Goal: Task Accomplishment & Management: Manage account settings

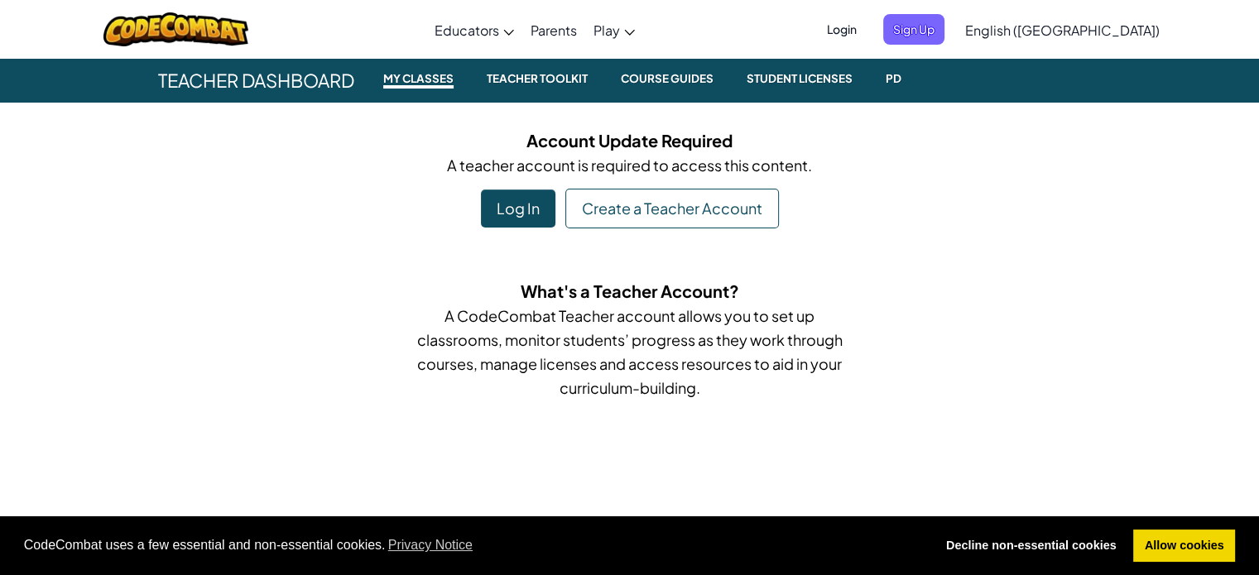
click at [526, 208] on div "Log In" at bounding box center [518, 209] width 75 height 38
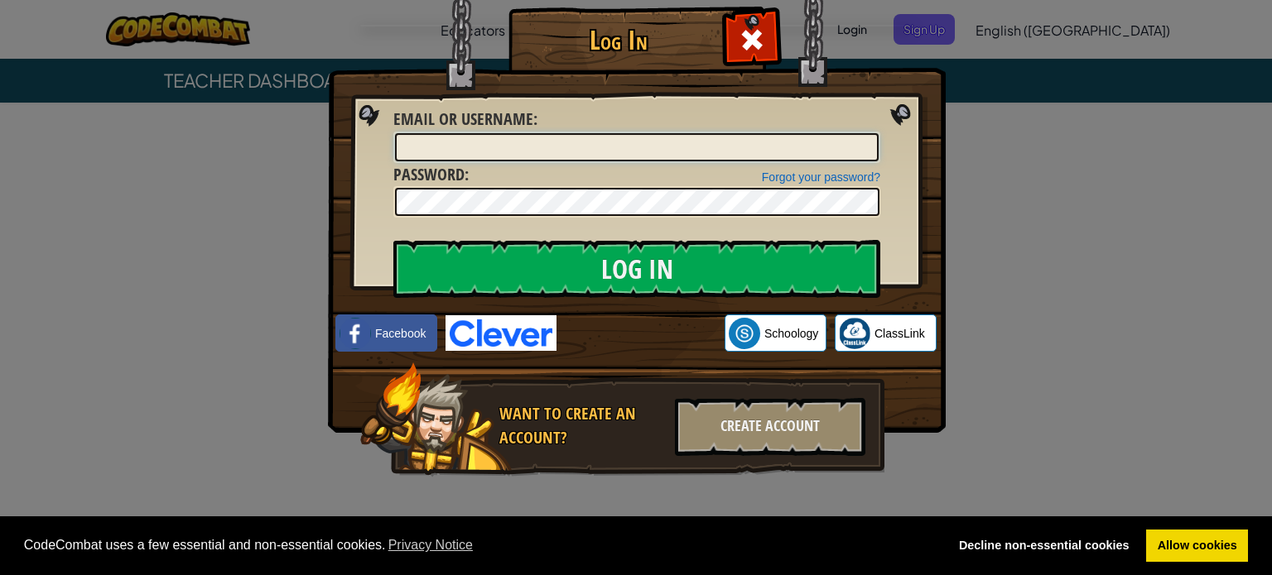
click at [616, 142] on input "Email or Username :" at bounding box center [637, 147] width 484 height 28
type input "[EMAIL_ADDRESS][DOMAIN_NAME]"
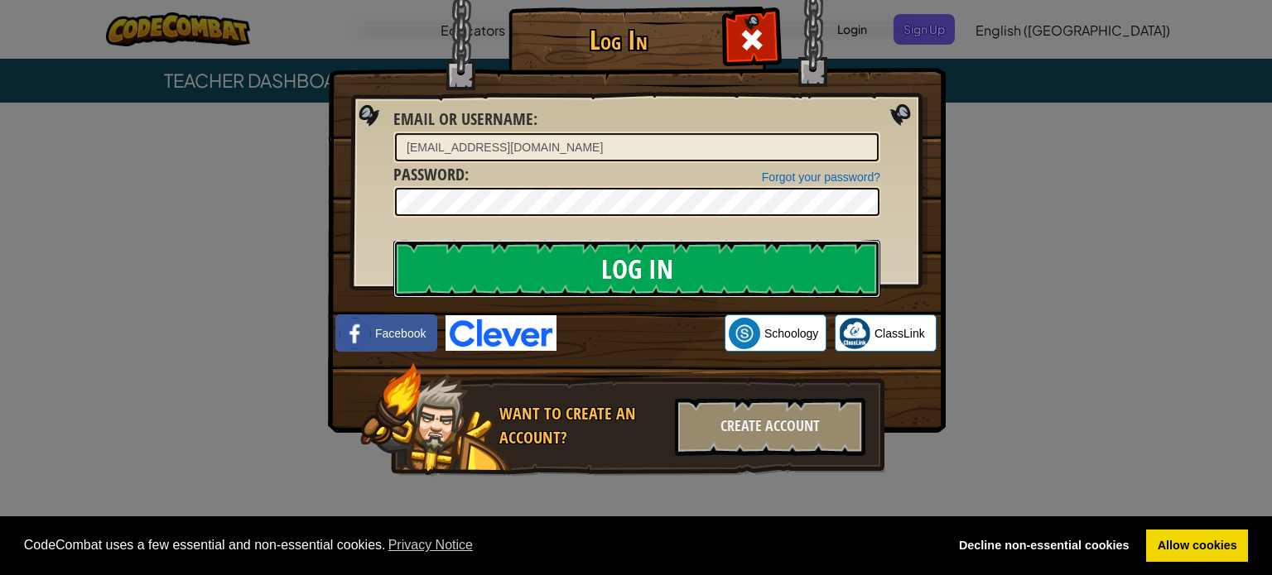
click at [586, 280] on input "Log In" at bounding box center [636, 269] width 487 height 58
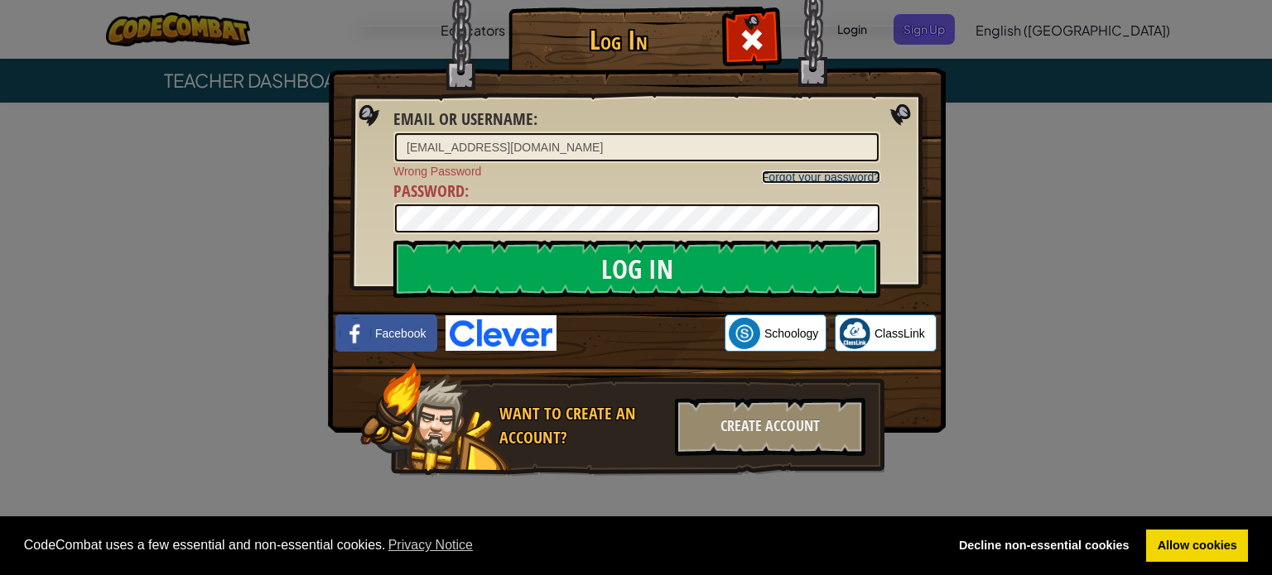
click at [789, 178] on link "Forgot your password?" at bounding box center [821, 177] width 118 height 13
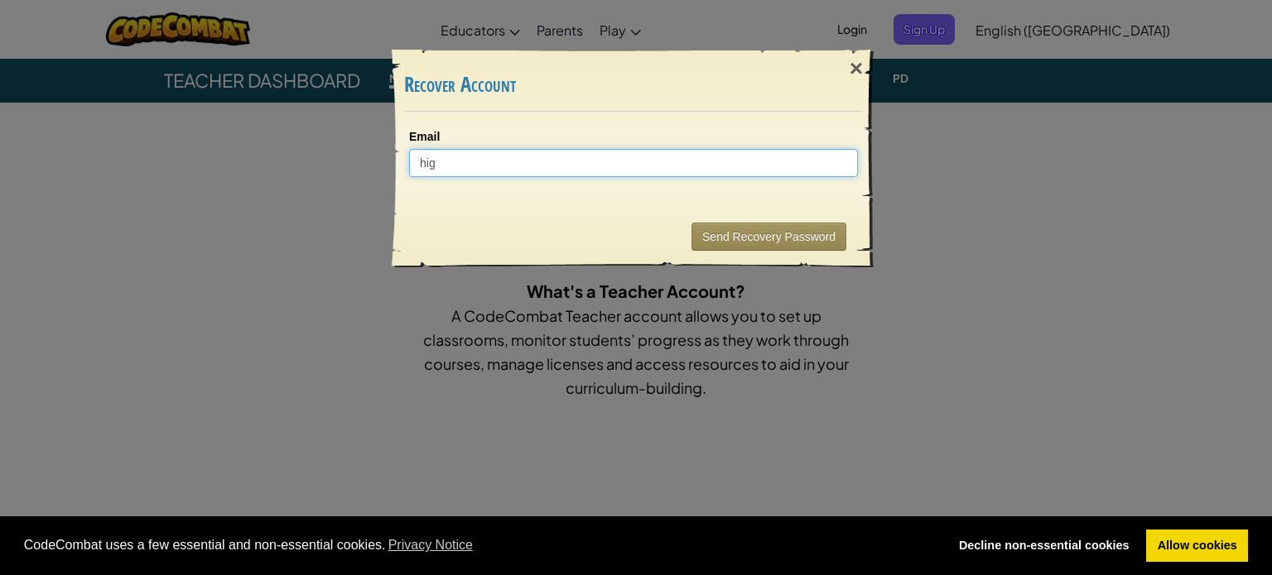
type input "high"
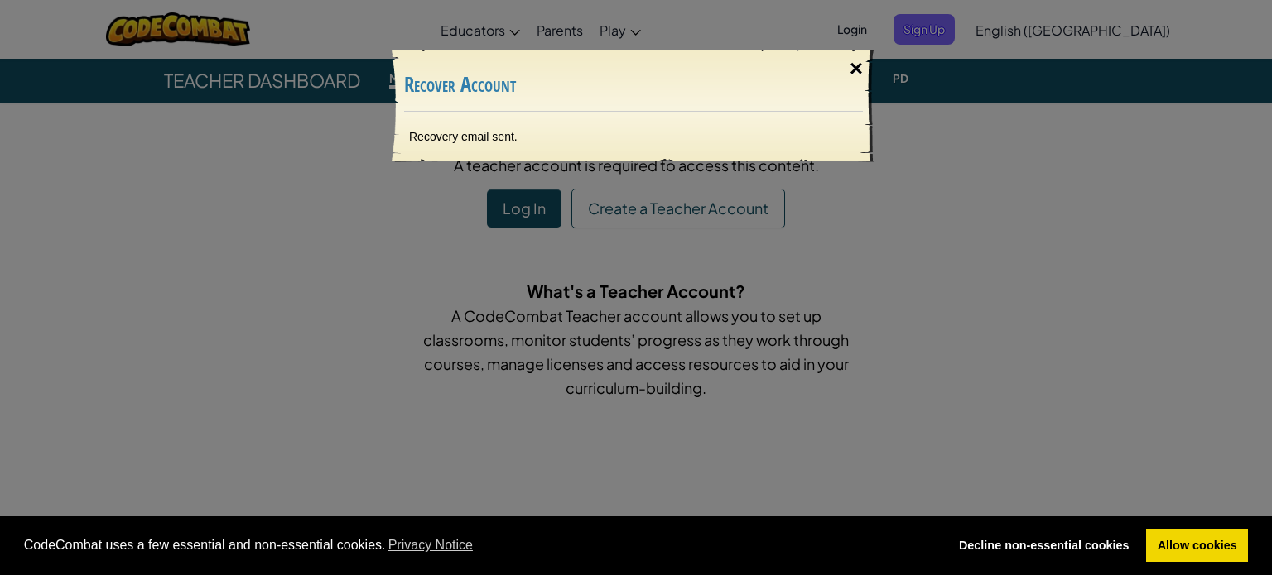
click at [854, 70] on div "×" at bounding box center [856, 69] width 38 height 48
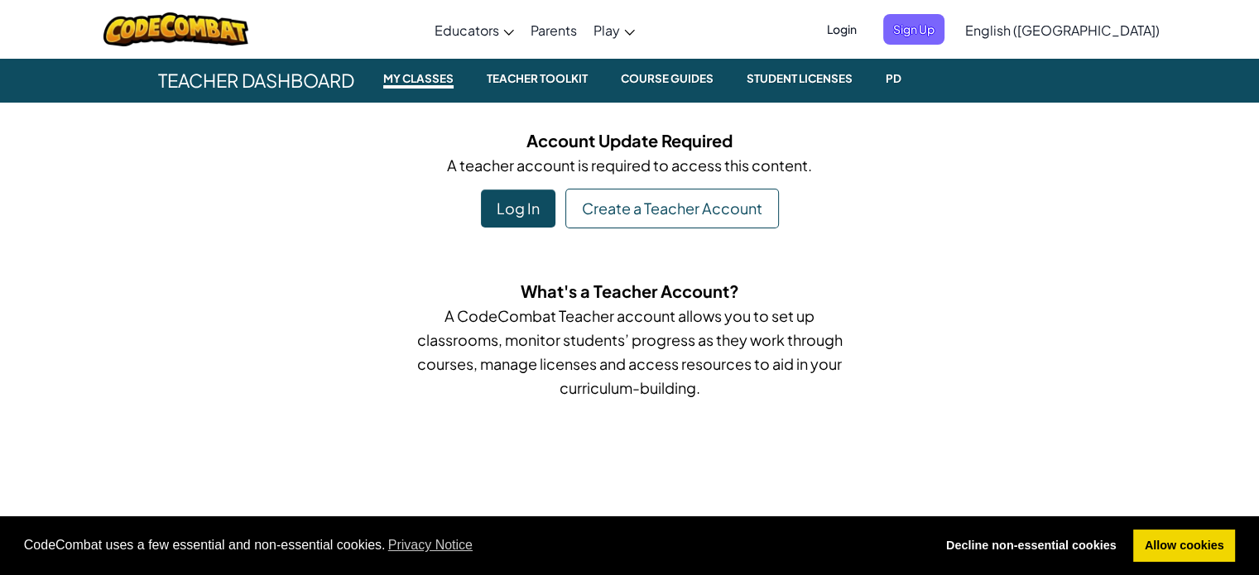
click at [522, 202] on div "Log In" at bounding box center [518, 209] width 75 height 38
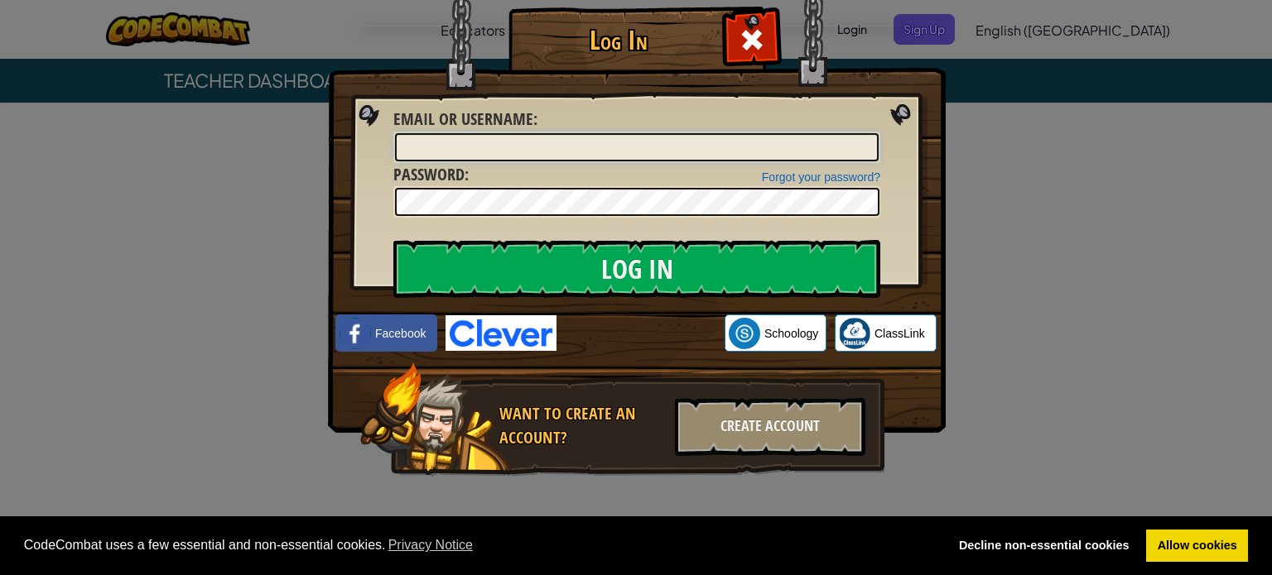
click at [477, 142] on input "Email or Username :" at bounding box center [637, 147] width 484 height 28
type input "[EMAIL_ADDRESS][DOMAIN_NAME]"
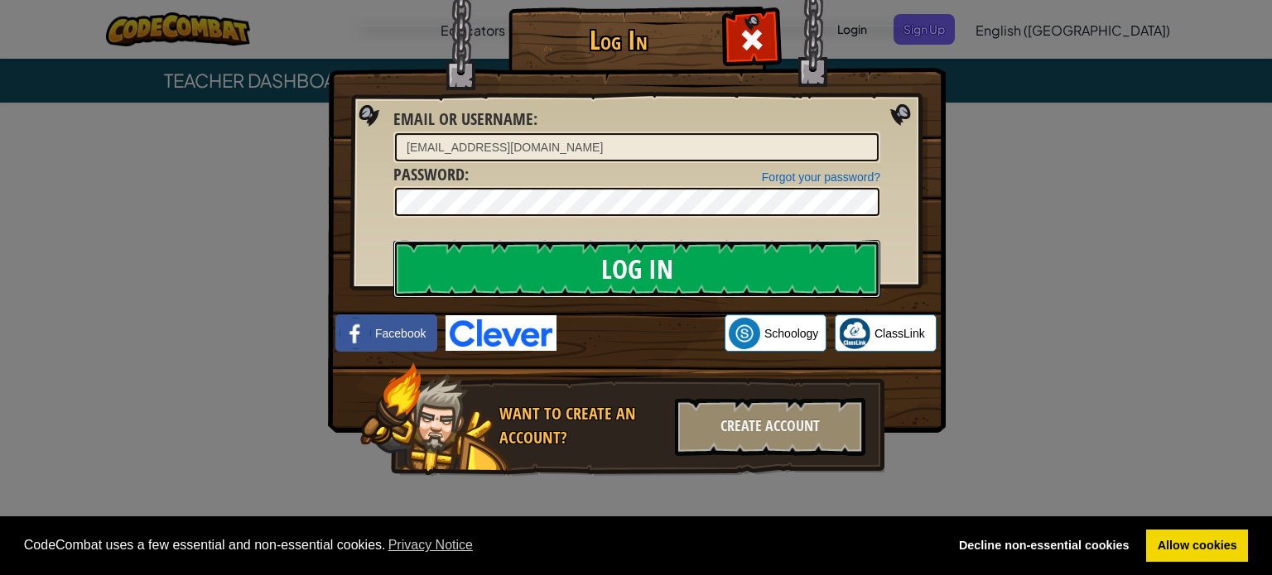
click at [541, 255] on input "Log In" at bounding box center [636, 269] width 487 height 58
